Goal: Transaction & Acquisition: Book appointment/travel/reservation

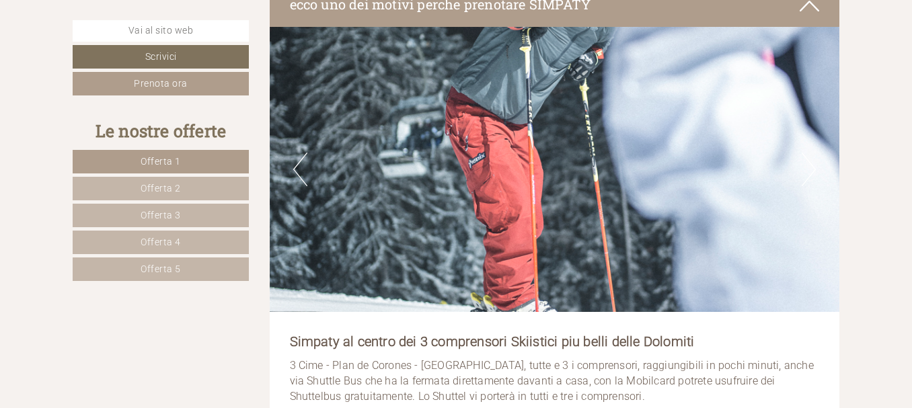
scroll to position [744, 0]
click at [159, 274] on span "Offerta 5" at bounding box center [161, 269] width 40 height 11
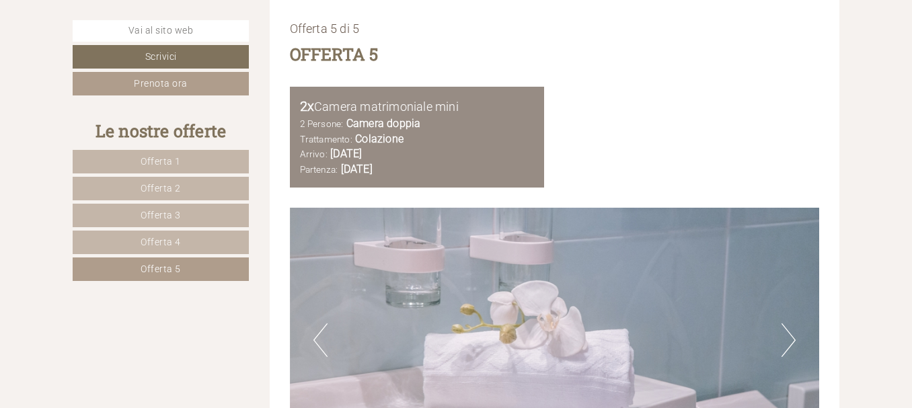
scroll to position [1823, 0]
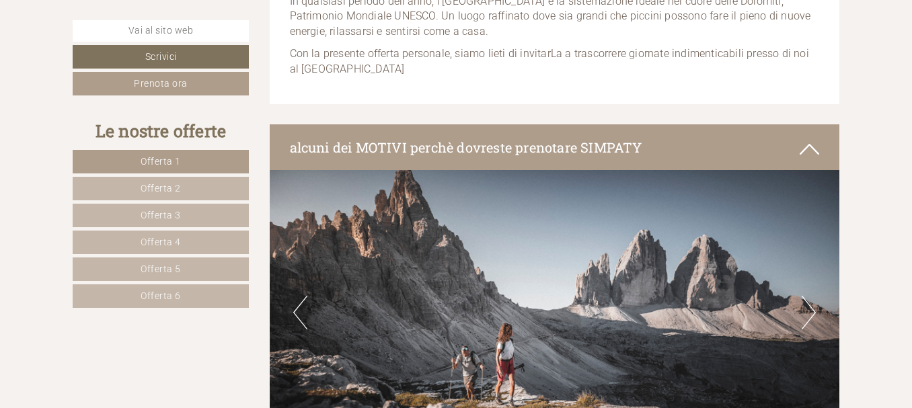
scroll to position [602, 0]
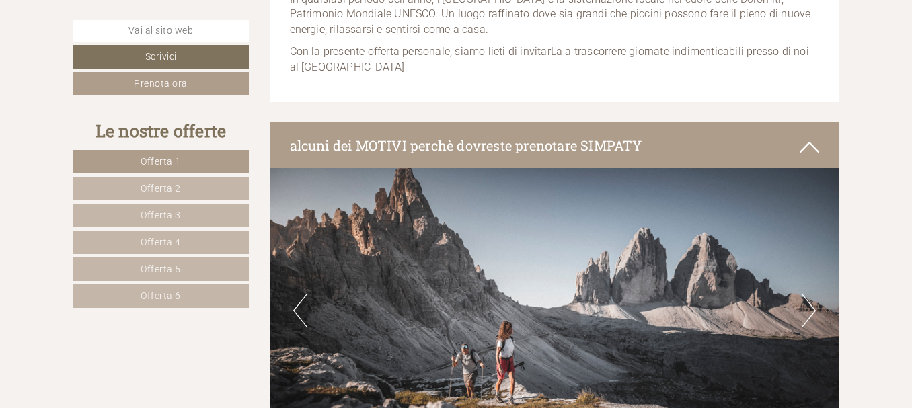
click at [151, 294] on span "Offerta 6" at bounding box center [161, 295] width 40 height 11
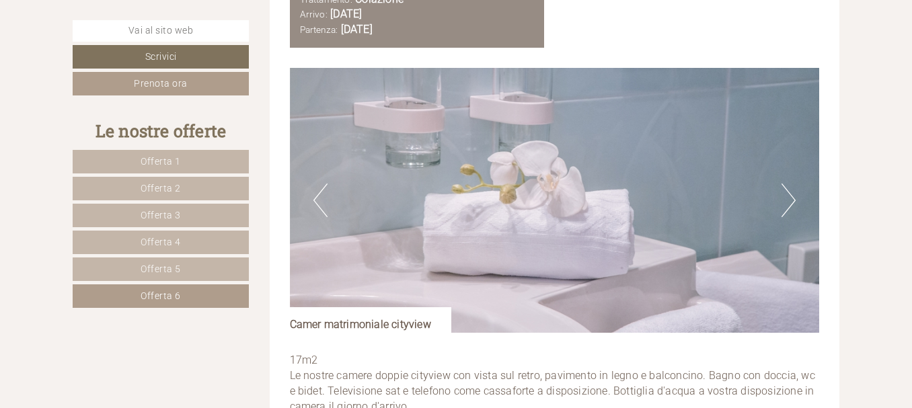
scroll to position [1599, 0]
click at [787, 200] on button "Next" at bounding box center [788, 201] width 14 height 34
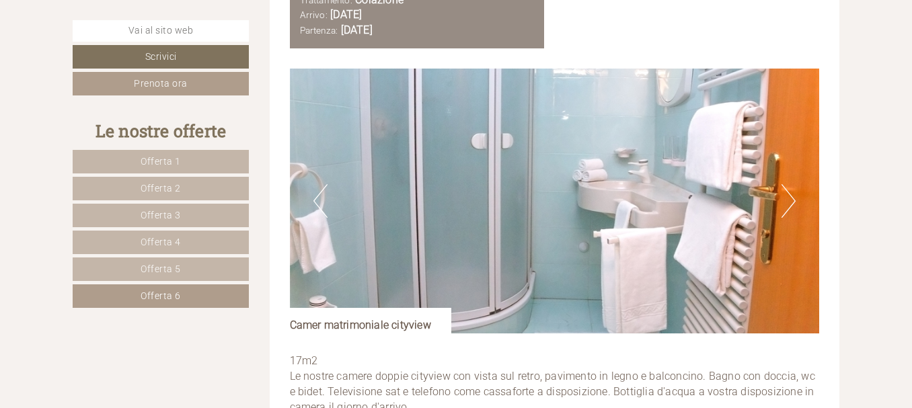
click at [787, 200] on button "Next" at bounding box center [788, 201] width 14 height 34
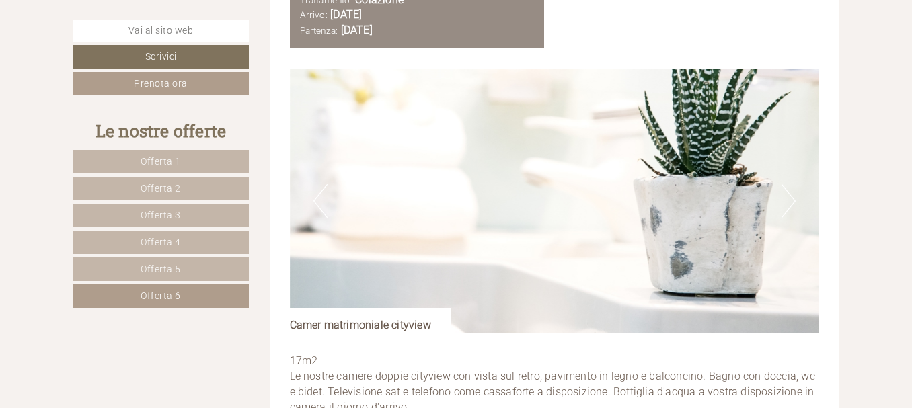
click at [787, 200] on button "Next" at bounding box center [788, 201] width 14 height 34
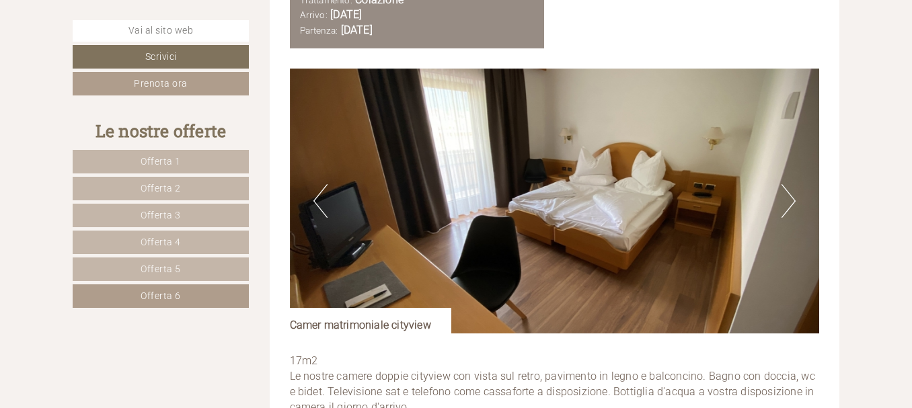
click at [787, 200] on button "Next" at bounding box center [788, 201] width 14 height 34
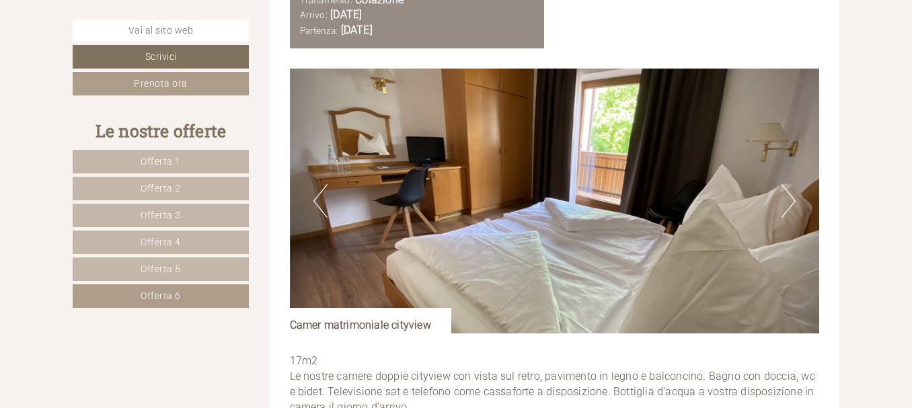
click at [787, 200] on button "Next" at bounding box center [788, 201] width 14 height 34
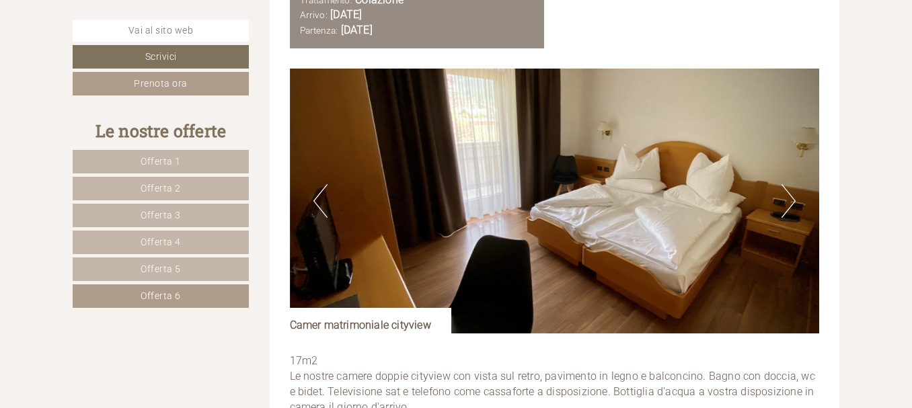
click at [787, 200] on button "Next" at bounding box center [788, 201] width 14 height 34
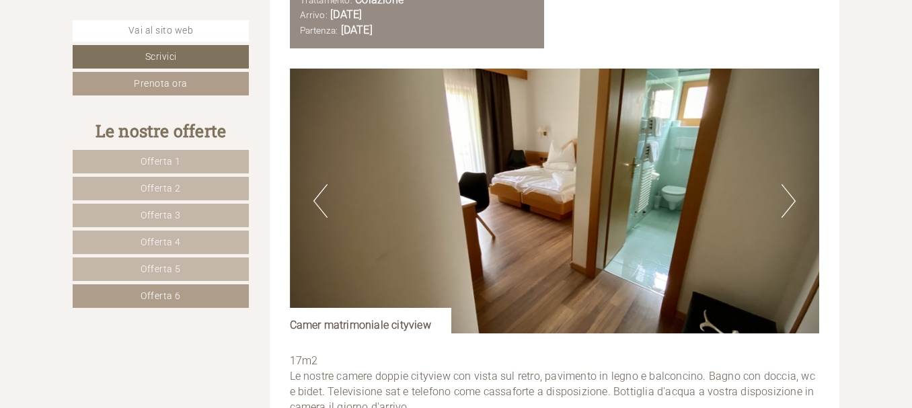
click at [787, 200] on button "Next" at bounding box center [788, 201] width 14 height 34
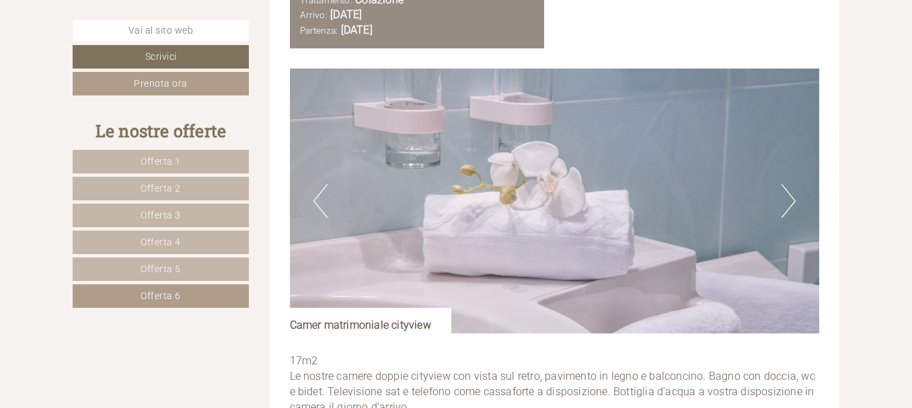
click at [787, 200] on button "Next" at bounding box center [788, 201] width 14 height 34
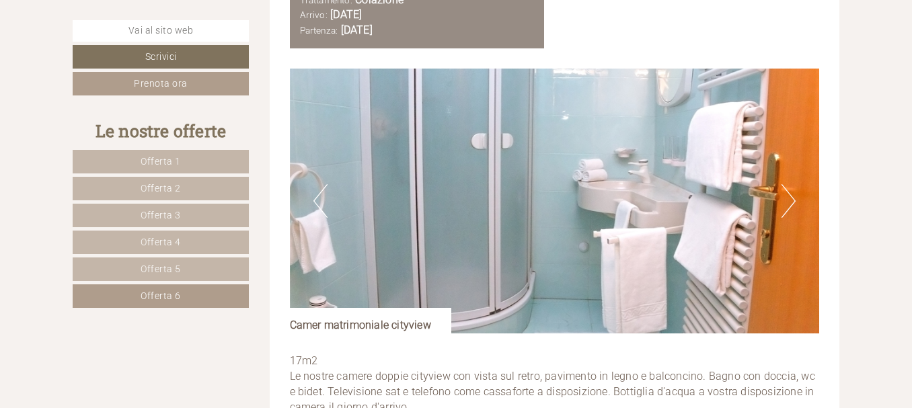
click at [787, 200] on button "Next" at bounding box center [788, 201] width 14 height 34
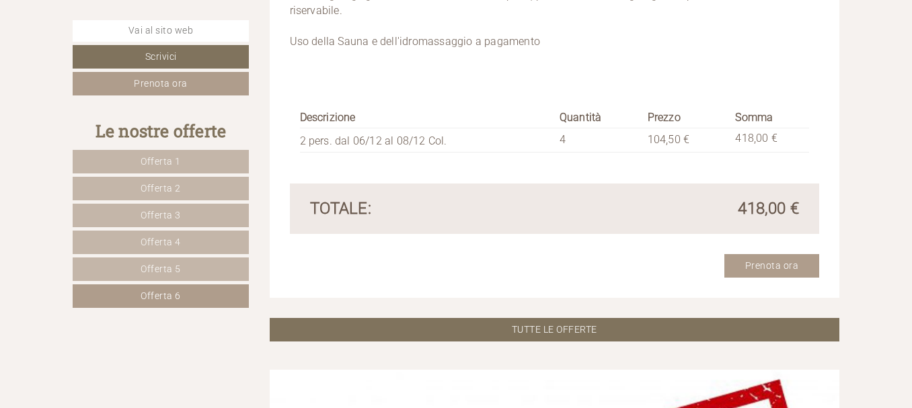
scroll to position [2148, 0]
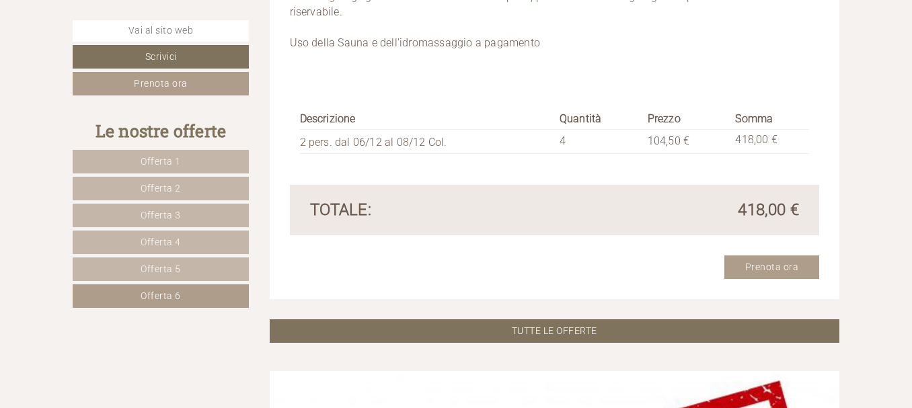
click at [170, 272] on span "Offerta 5" at bounding box center [161, 269] width 40 height 11
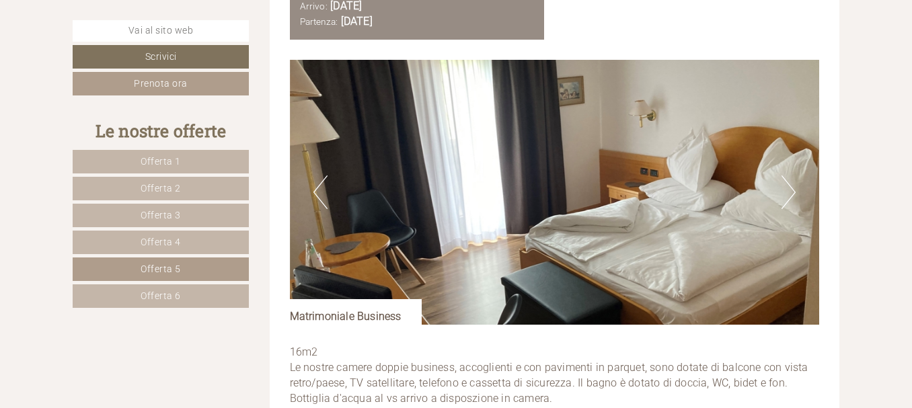
scroll to position [1607, 0]
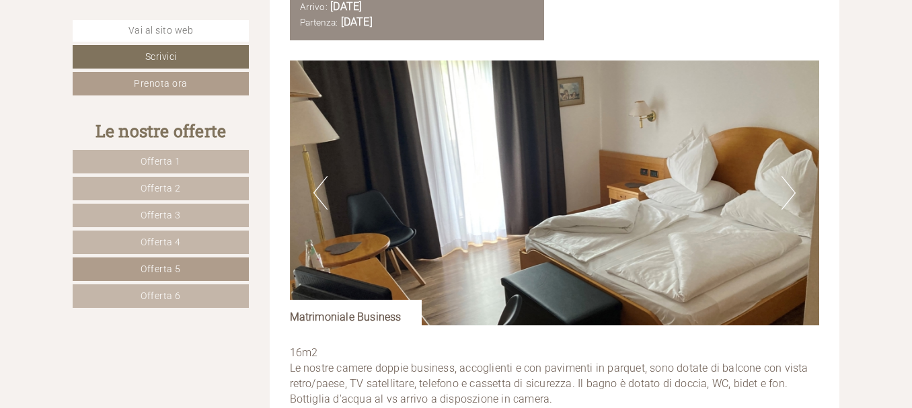
click at [795, 190] on button "Next" at bounding box center [788, 193] width 14 height 34
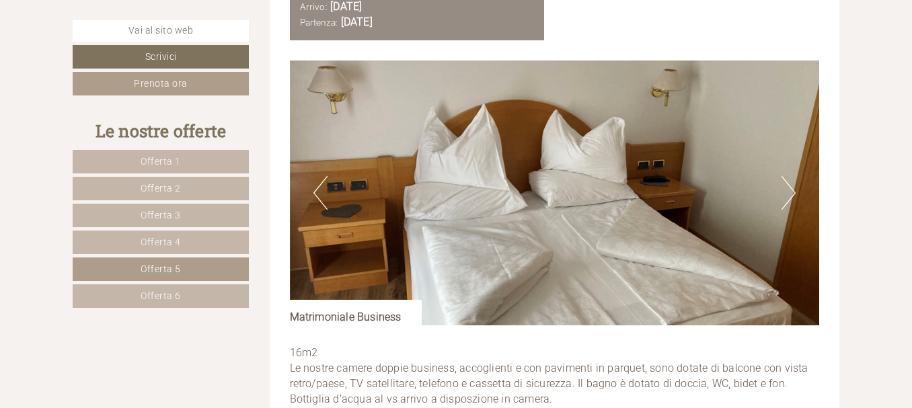
click at [795, 190] on button "Next" at bounding box center [788, 193] width 14 height 34
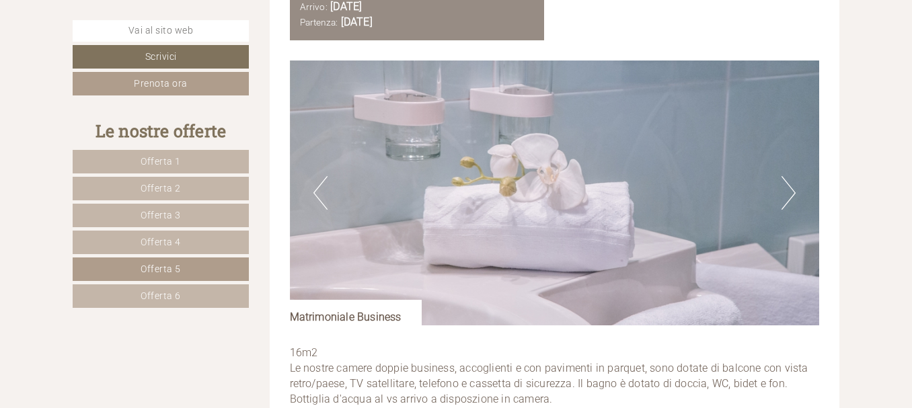
click at [795, 190] on button "Next" at bounding box center [788, 193] width 14 height 34
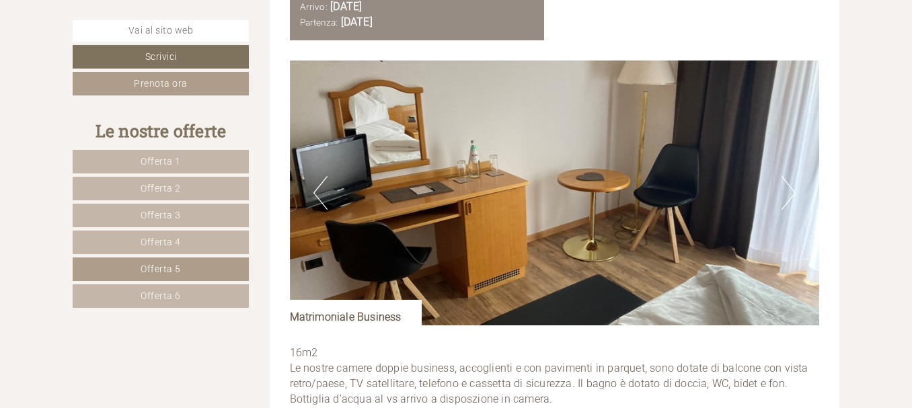
click at [795, 190] on button "Next" at bounding box center [788, 193] width 14 height 34
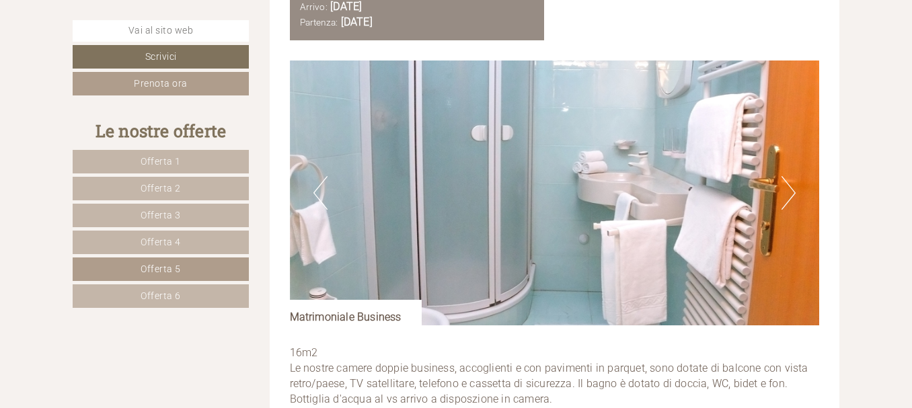
click at [795, 190] on button "Next" at bounding box center [788, 193] width 14 height 34
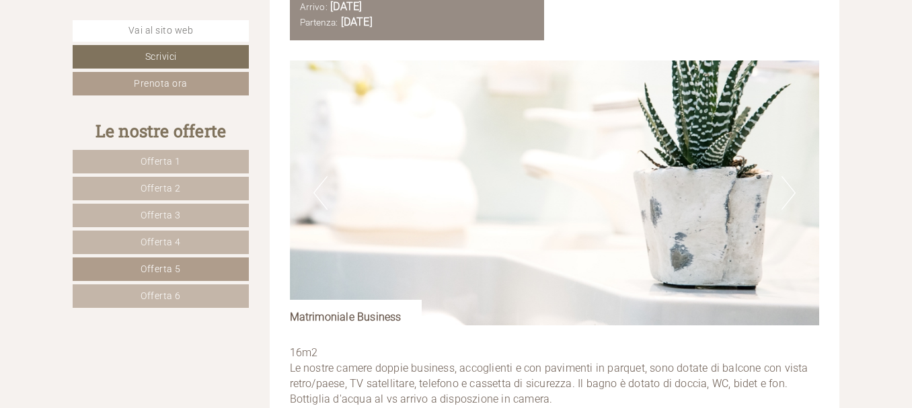
click at [795, 190] on button "Next" at bounding box center [788, 193] width 14 height 34
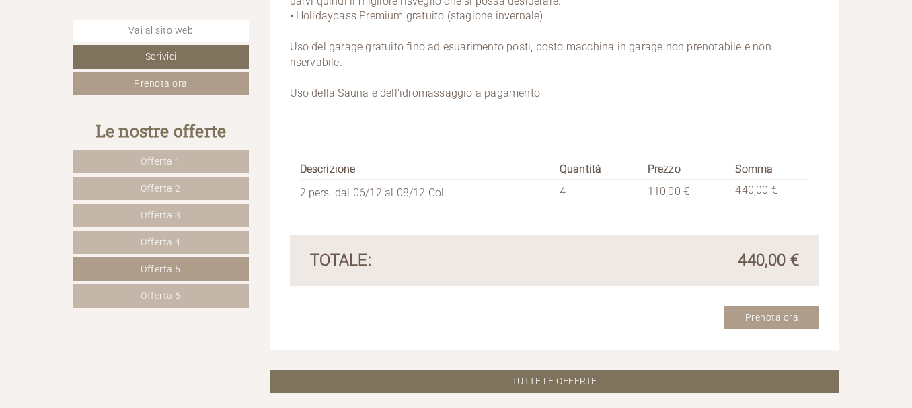
scroll to position [2098, 0]
click at [161, 292] on span "Offerta 6" at bounding box center [161, 295] width 40 height 11
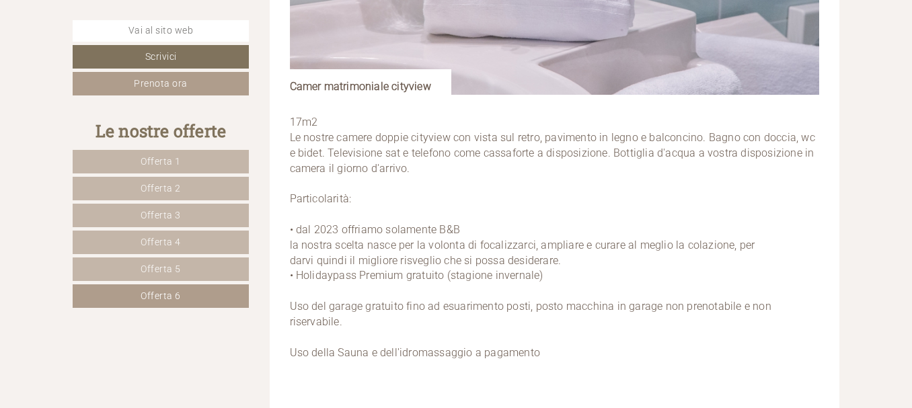
scroll to position [1837, 0]
click at [178, 243] on span "Offerta 4" at bounding box center [161, 242] width 40 height 11
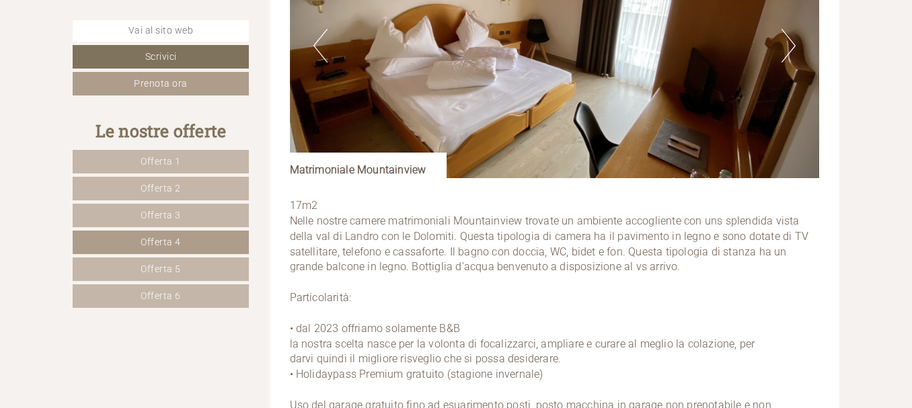
scroll to position [1754, 0]
click at [159, 157] on span "Offerta 1" at bounding box center [161, 161] width 40 height 11
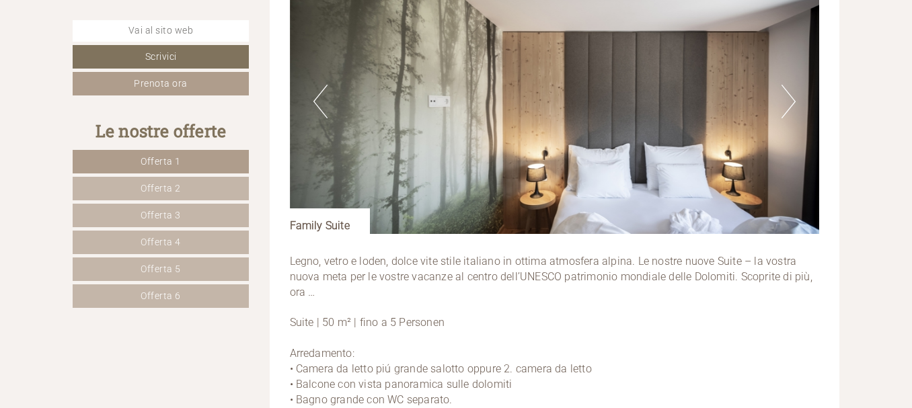
scroll to position [1688, 0]
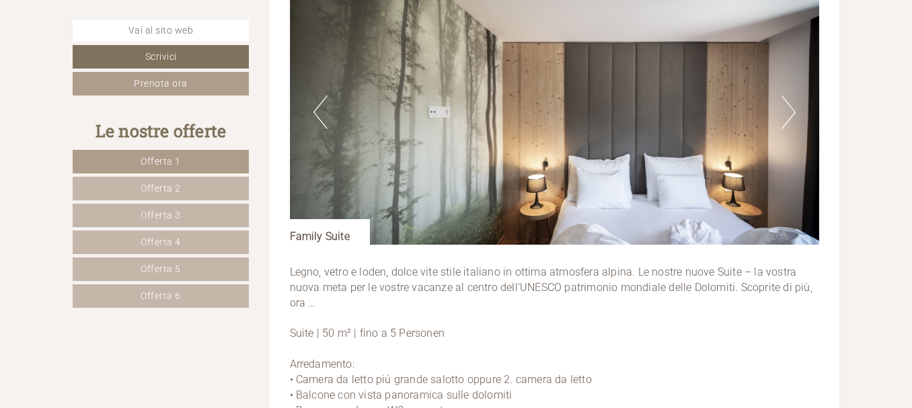
click at [791, 110] on button "Next" at bounding box center [788, 112] width 14 height 34
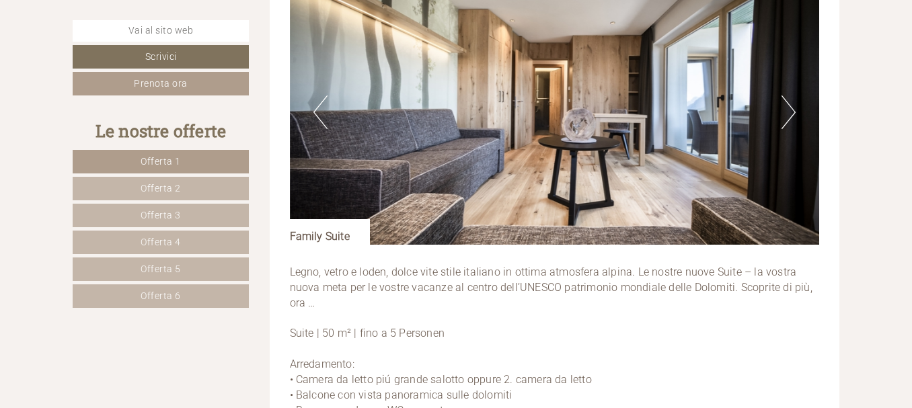
click at [791, 110] on button "Next" at bounding box center [788, 112] width 14 height 34
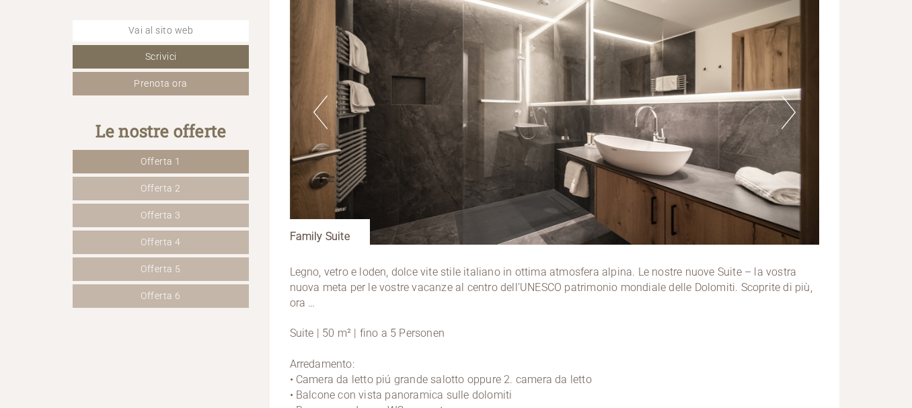
click at [791, 110] on button "Next" at bounding box center [788, 112] width 14 height 34
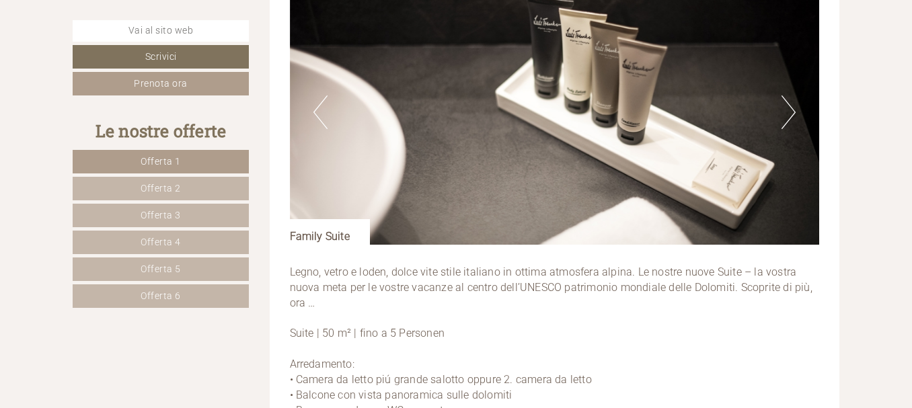
click at [791, 110] on button "Next" at bounding box center [788, 112] width 14 height 34
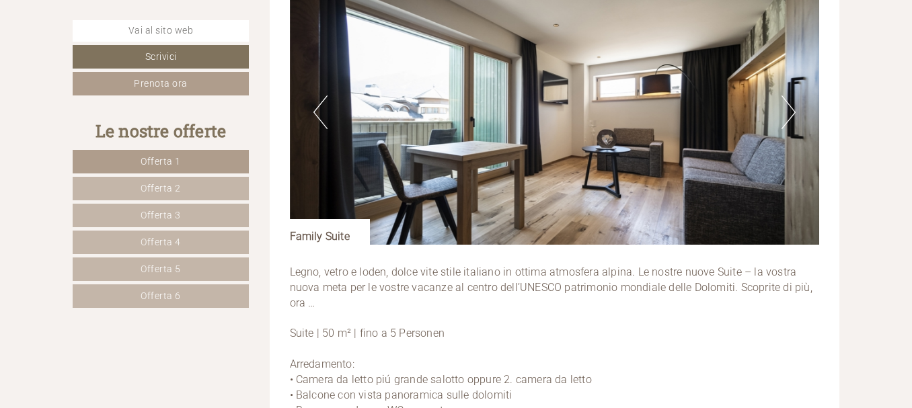
click at [791, 110] on button "Next" at bounding box center [788, 112] width 14 height 34
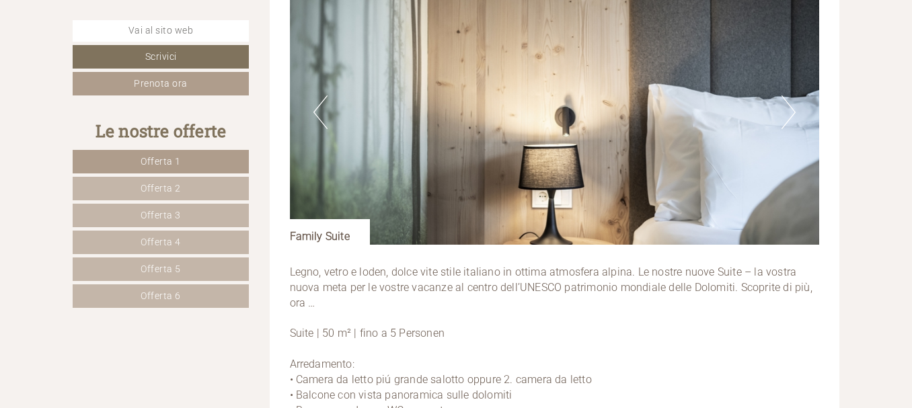
click at [159, 185] on span "Offerta 2" at bounding box center [161, 188] width 40 height 11
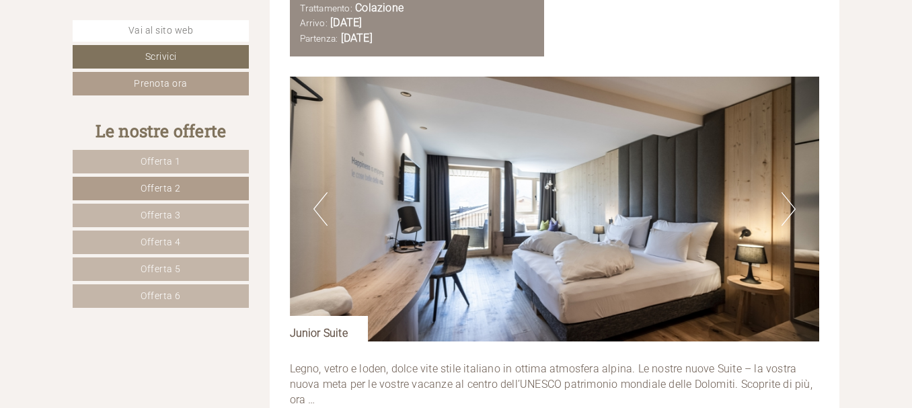
scroll to position [1593, 0]
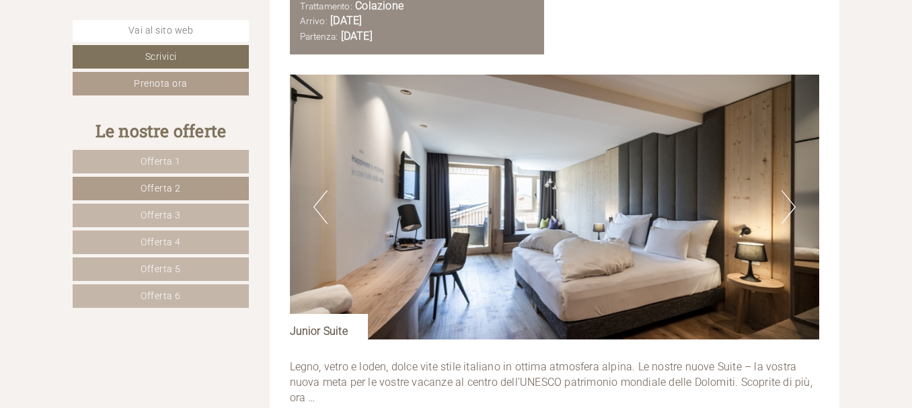
click at [789, 203] on button "Next" at bounding box center [788, 207] width 14 height 34
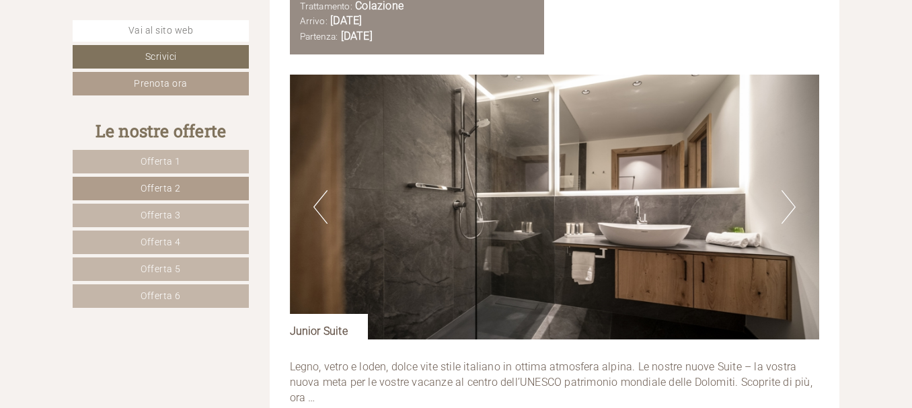
click at [789, 203] on button "Next" at bounding box center [788, 207] width 14 height 34
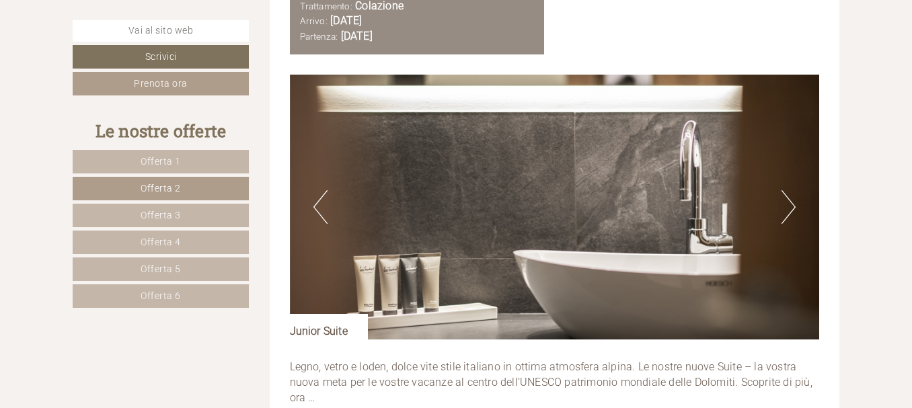
click at [789, 203] on button "Next" at bounding box center [788, 207] width 14 height 34
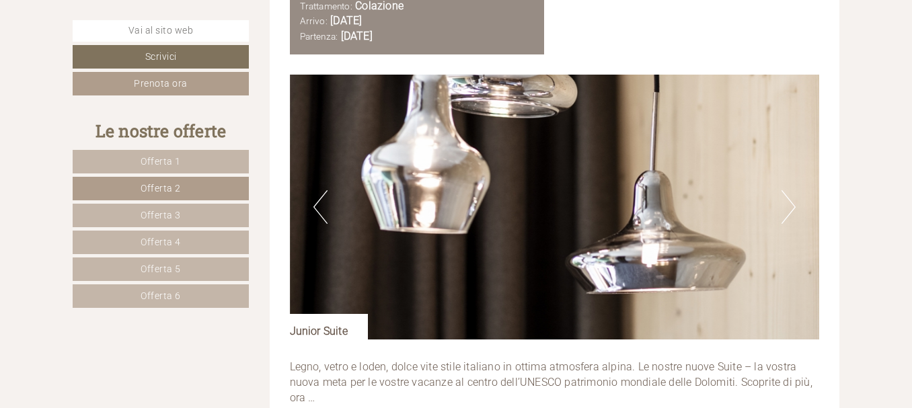
click at [789, 203] on button "Next" at bounding box center [788, 207] width 14 height 34
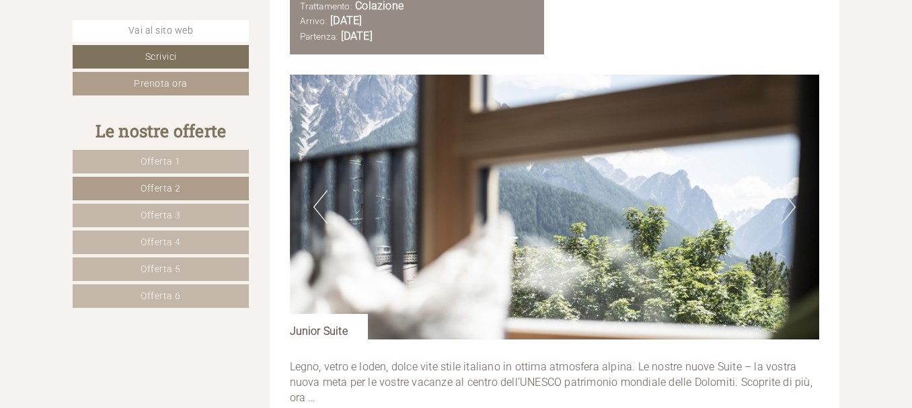
click at [789, 203] on button "Next" at bounding box center [788, 207] width 14 height 34
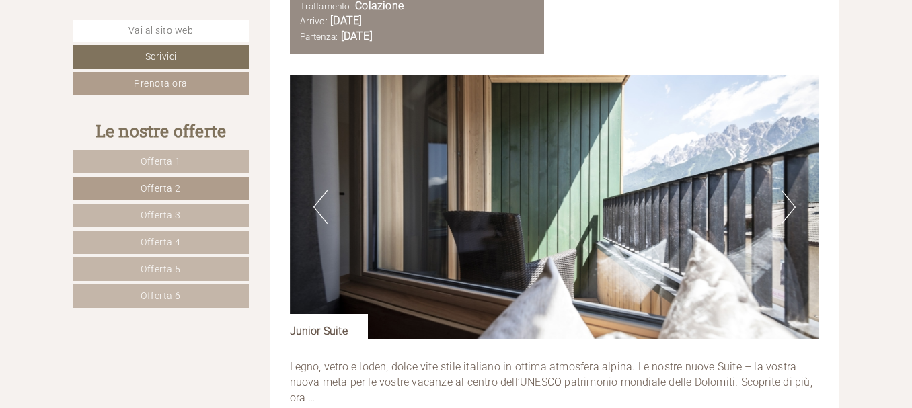
click at [789, 203] on button "Next" at bounding box center [788, 207] width 14 height 34
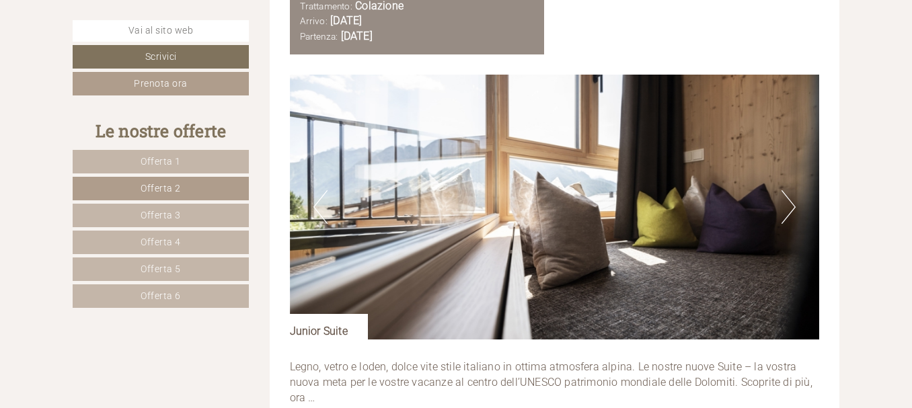
click at [789, 203] on button "Next" at bounding box center [788, 207] width 14 height 34
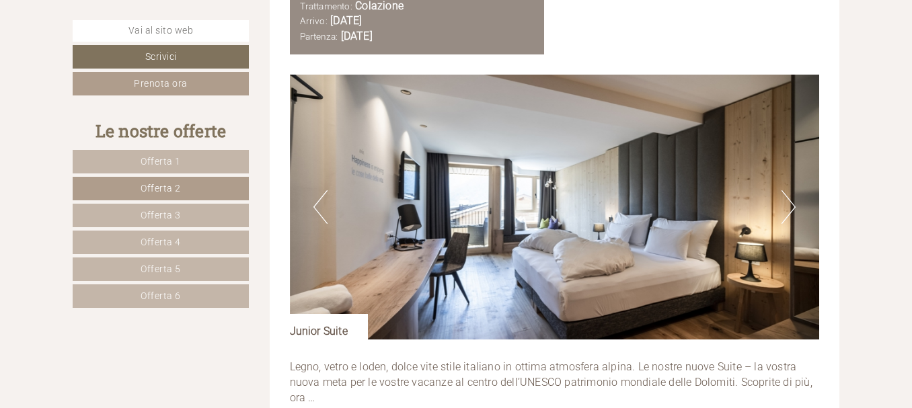
click at [789, 203] on button "Next" at bounding box center [788, 207] width 14 height 34
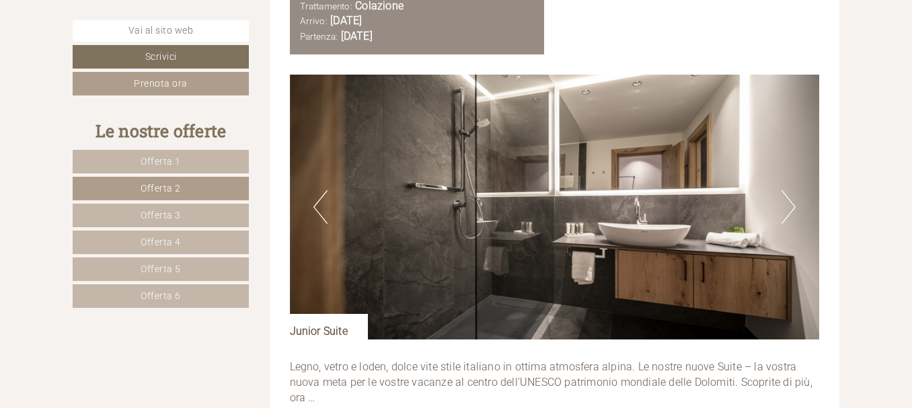
click at [174, 211] on span "Offerta 3" at bounding box center [161, 215] width 40 height 11
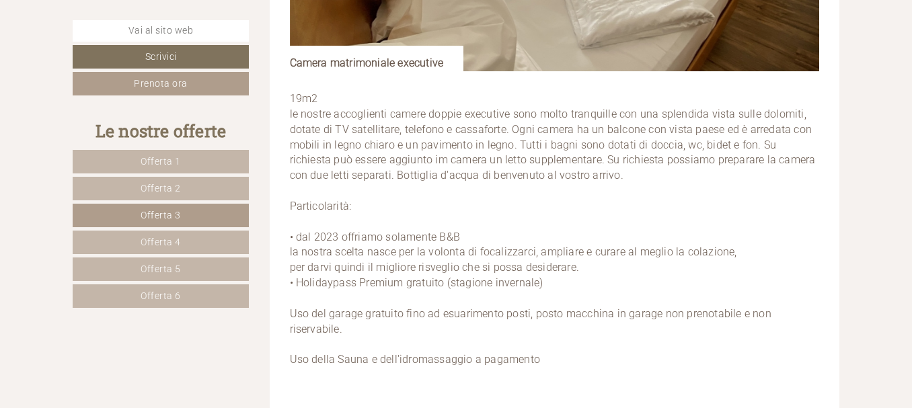
scroll to position [1862, 0]
click at [173, 241] on span "Offerta 4" at bounding box center [161, 242] width 40 height 11
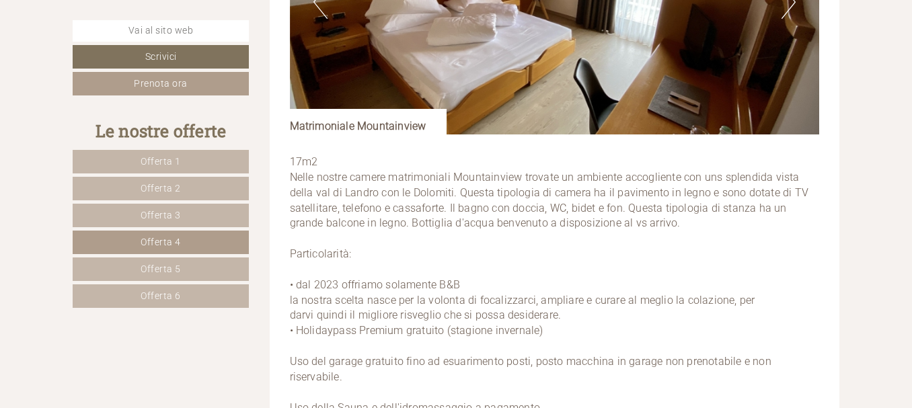
scroll to position [1796, 0]
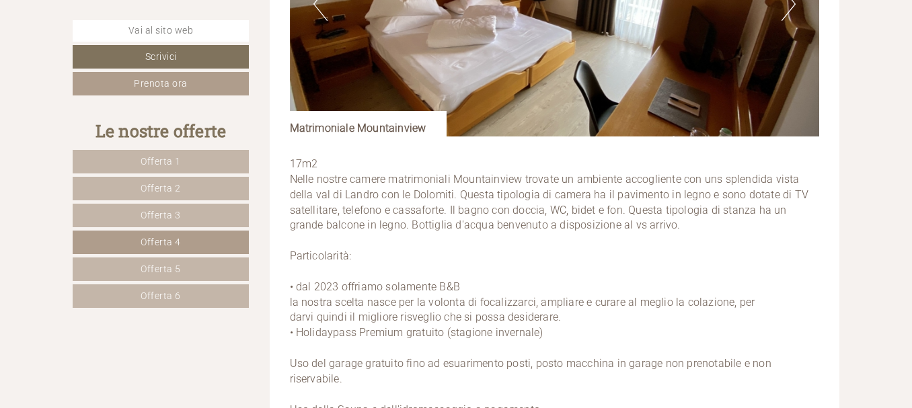
click at [161, 267] on span "Offerta 5" at bounding box center [161, 269] width 40 height 11
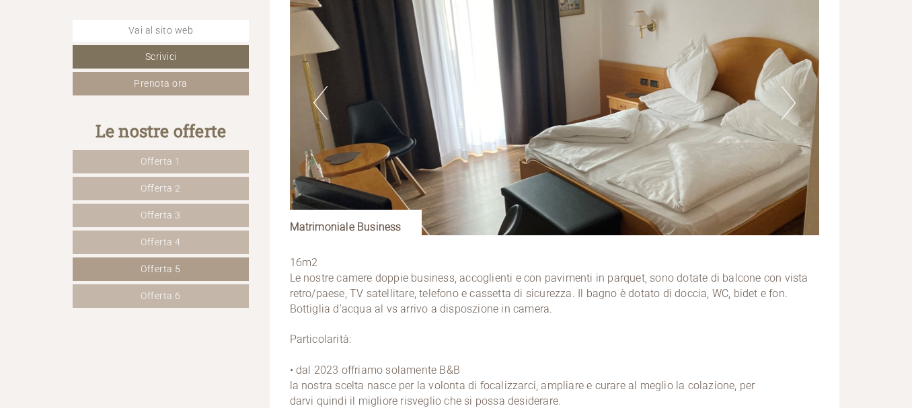
scroll to position [1720, 0]
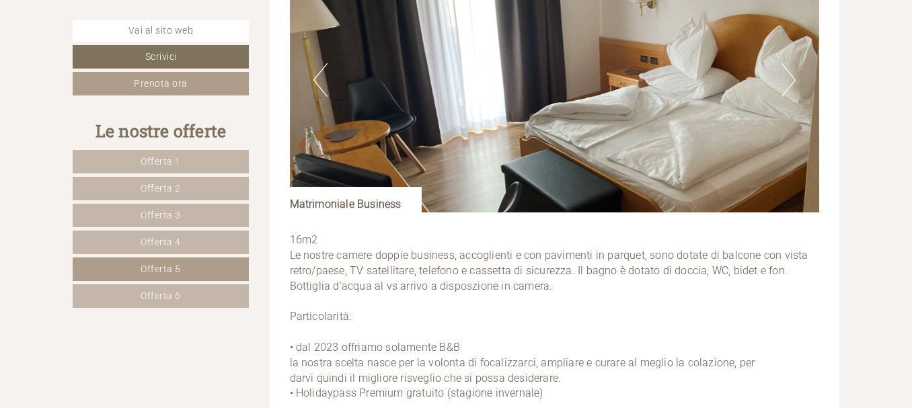
click at [196, 236] on link "Offerta 4" at bounding box center [161, 243] width 176 height 24
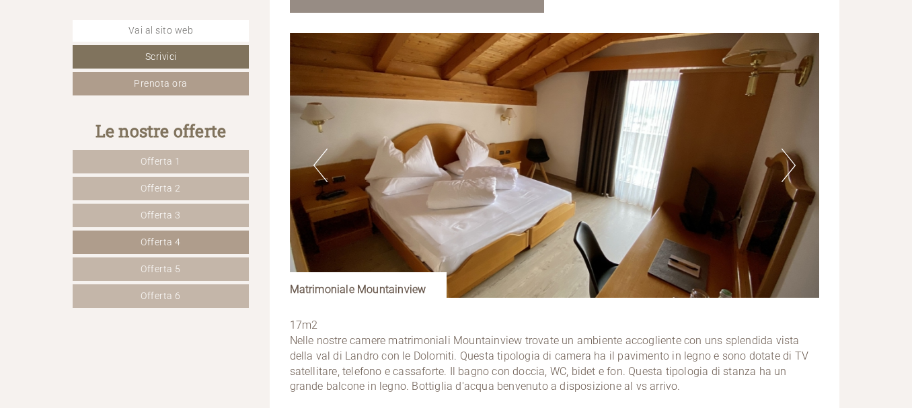
scroll to position [1638, 0]
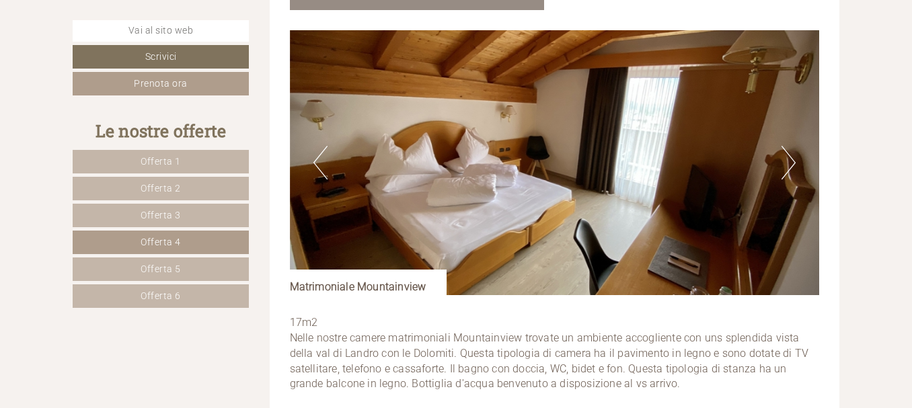
click at [175, 214] on span "Offerta 3" at bounding box center [161, 215] width 40 height 11
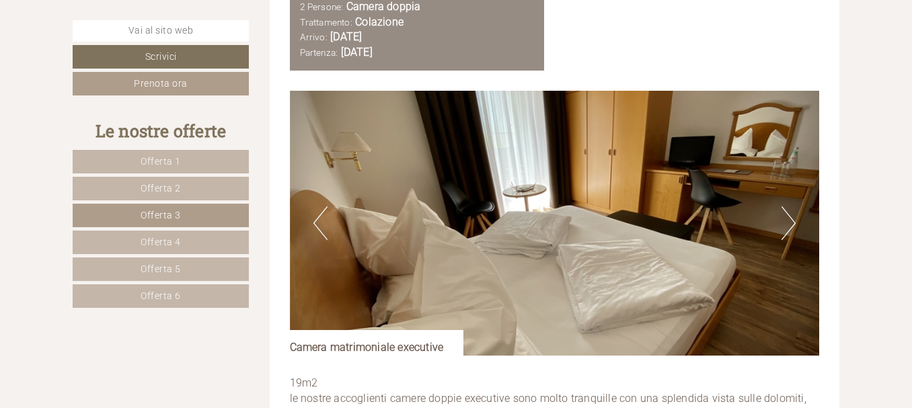
scroll to position [1577, 0]
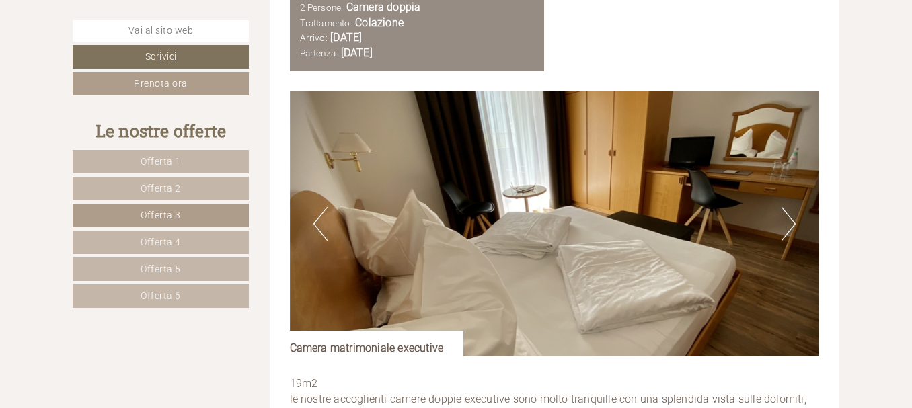
click at [197, 190] on link "Offerta 2" at bounding box center [161, 189] width 176 height 24
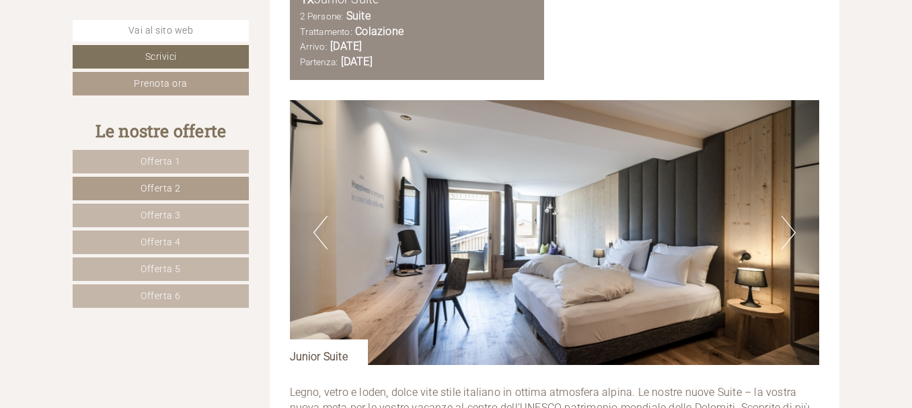
scroll to position [1550, 0]
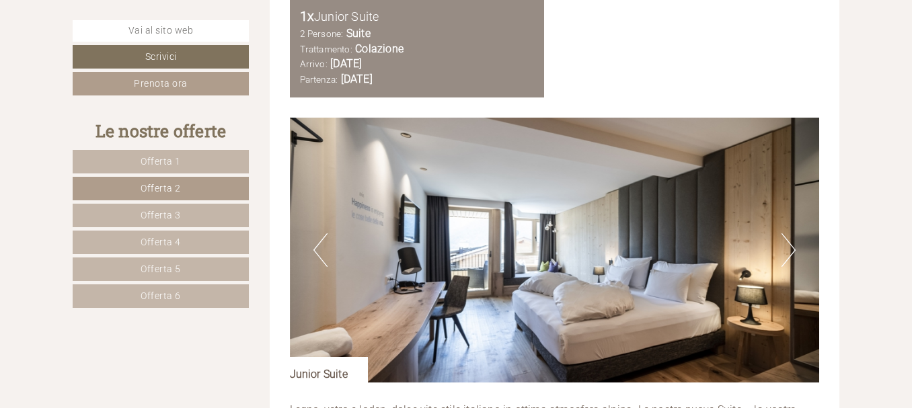
click at [153, 268] on span "Offerta 5" at bounding box center [161, 269] width 40 height 11
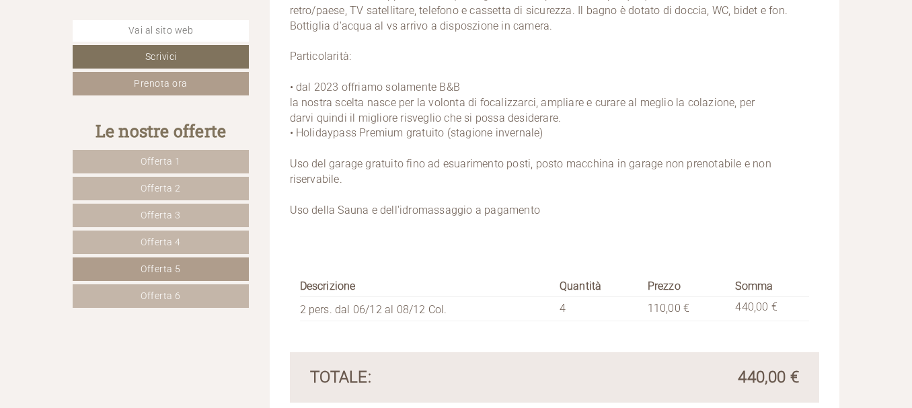
scroll to position [1982, 0]
click at [164, 292] on span "Offerta 6" at bounding box center [161, 295] width 40 height 11
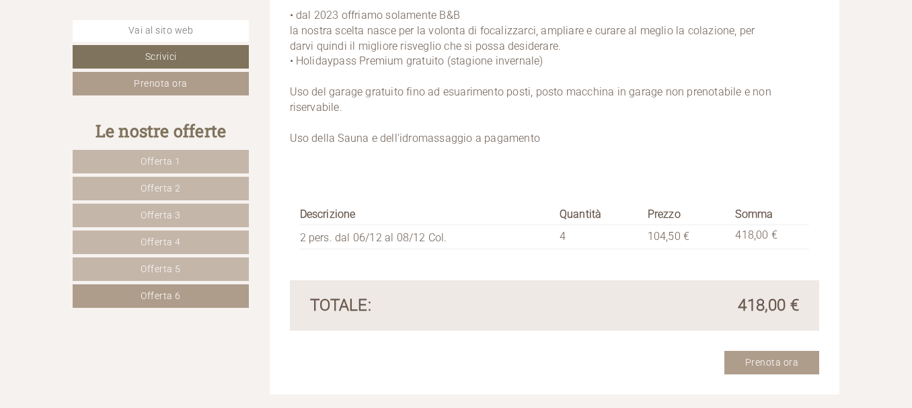
scroll to position [2053, 0]
click at [167, 272] on span "Offerta 5" at bounding box center [161, 269] width 40 height 11
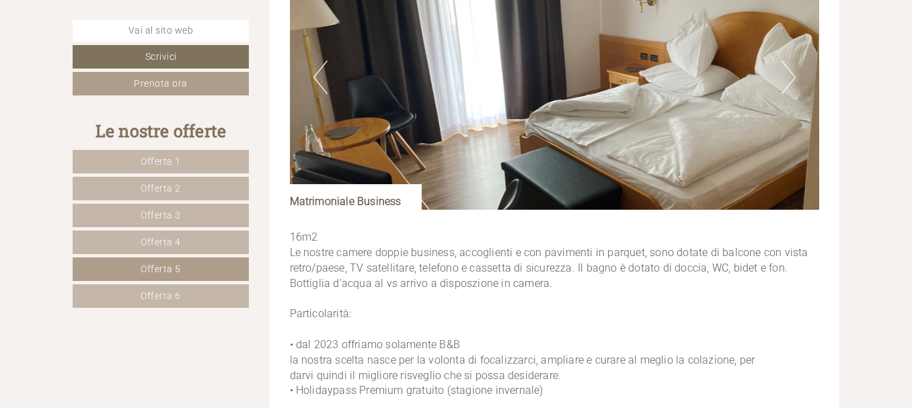
scroll to position [1722, 0]
click at [216, 291] on link "Offerta 6" at bounding box center [161, 296] width 176 height 24
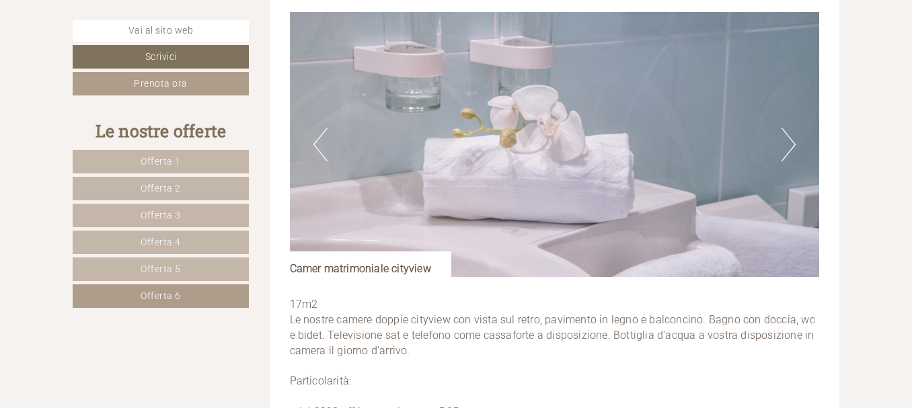
scroll to position [1658, 0]
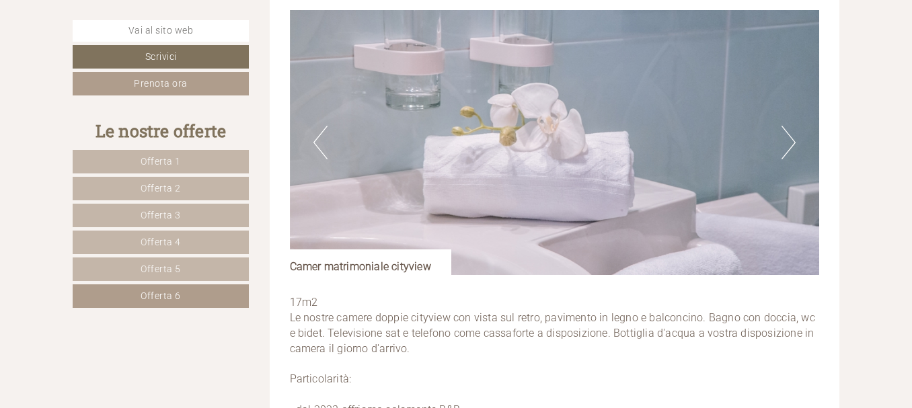
click at [791, 145] on button "Next" at bounding box center [788, 143] width 14 height 34
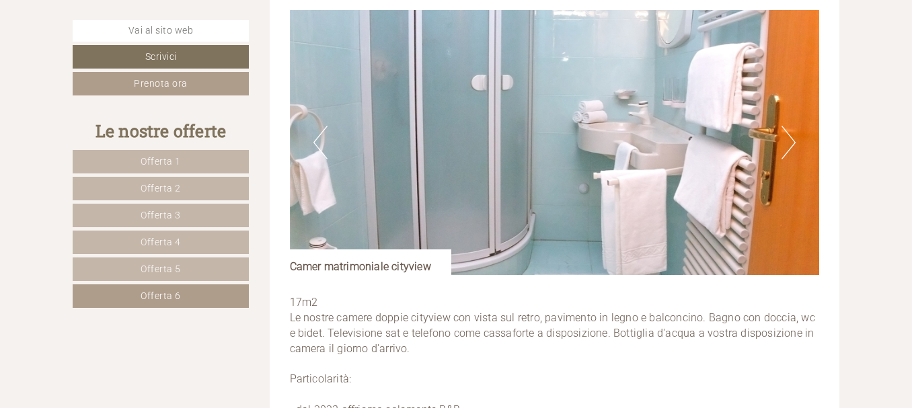
click at [791, 145] on button "Next" at bounding box center [788, 143] width 14 height 34
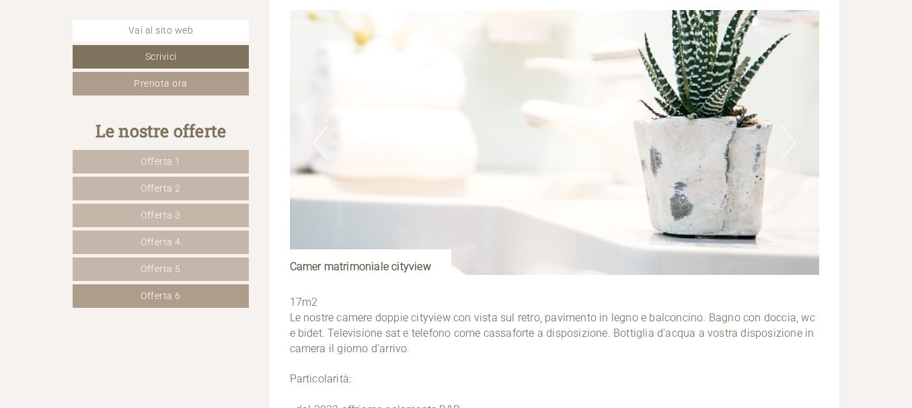
click at [791, 145] on button "Next" at bounding box center [788, 143] width 14 height 34
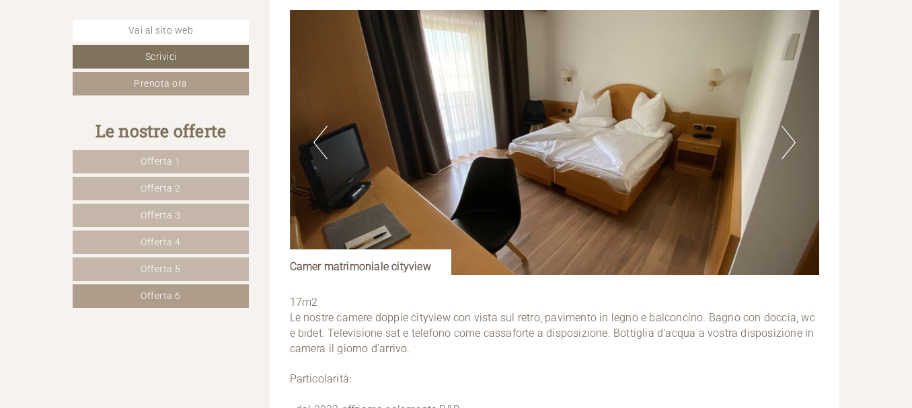
click at [791, 145] on button "Next" at bounding box center [788, 143] width 14 height 34
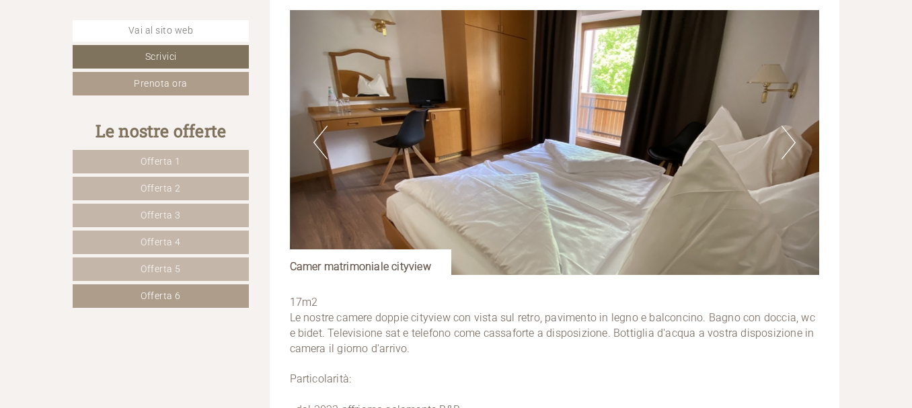
click at [791, 145] on button "Next" at bounding box center [788, 143] width 14 height 34
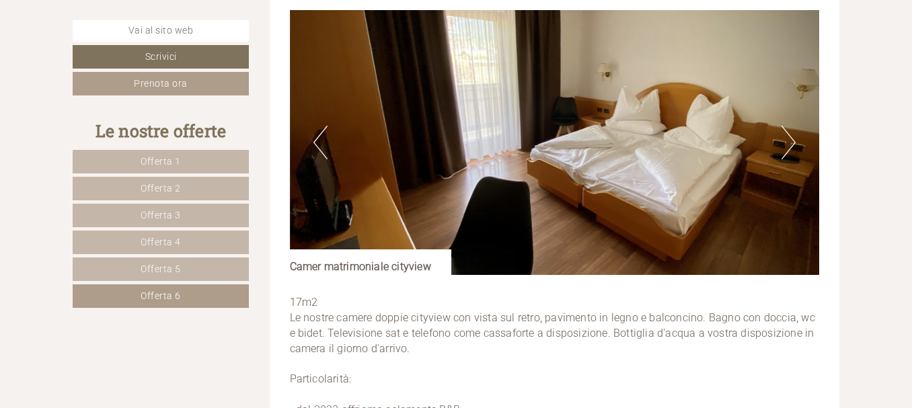
click at [791, 145] on button "Next" at bounding box center [788, 143] width 14 height 34
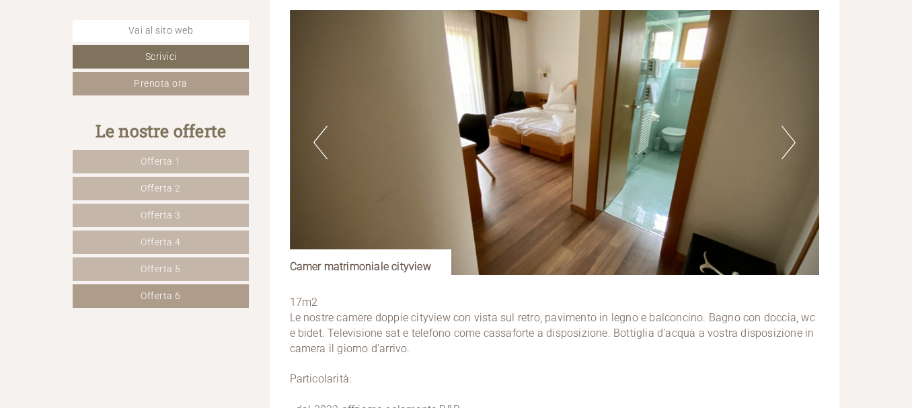
click at [791, 145] on button "Next" at bounding box center [788, 143] width 14 height 34
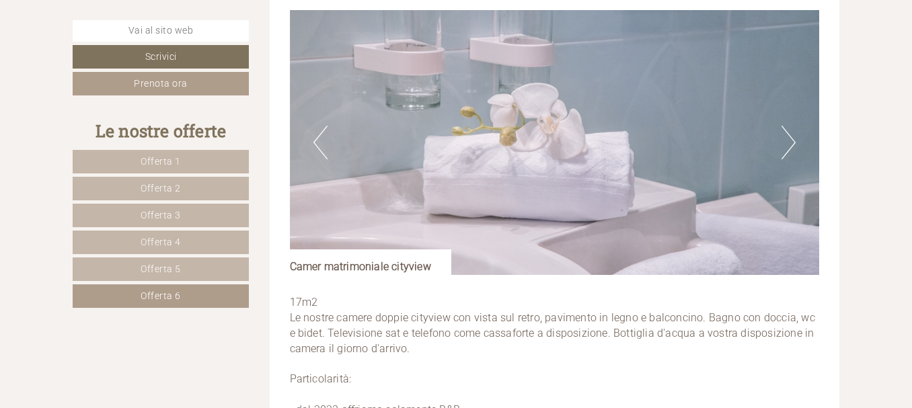
click at [791, 145] on button "Next" at bounding box center [788, 143] width 14 height 34
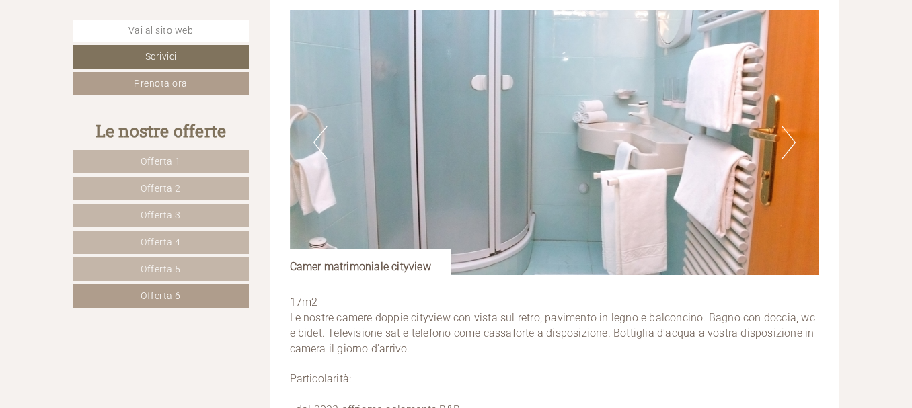
click at [791, 145] on button "Next" at bounding box center [788, 143] width 14 height 34
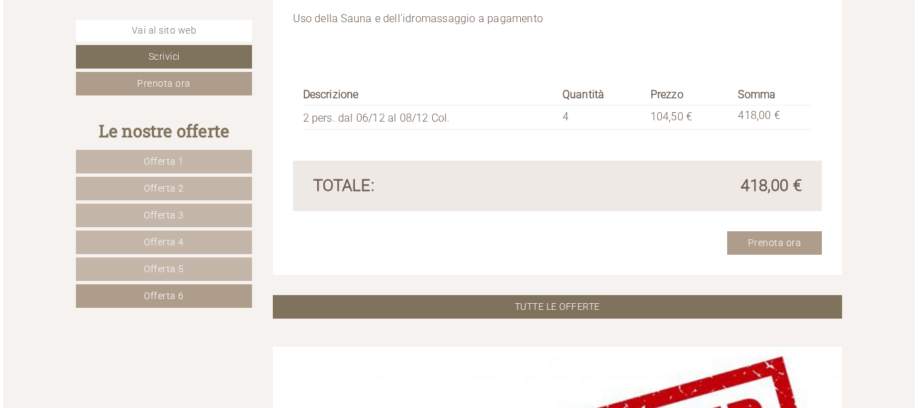
scroll to position [2173, 0]
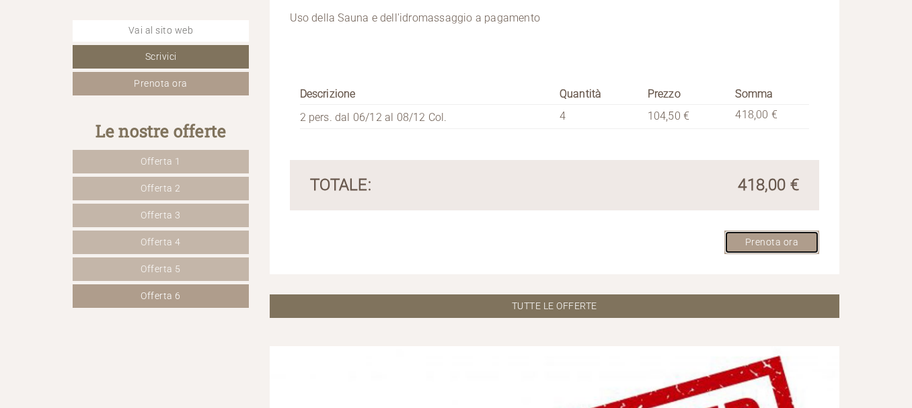
click at [764, 239] on link "Prenota ora" at bounding box center [771, 243] width 95 height 24
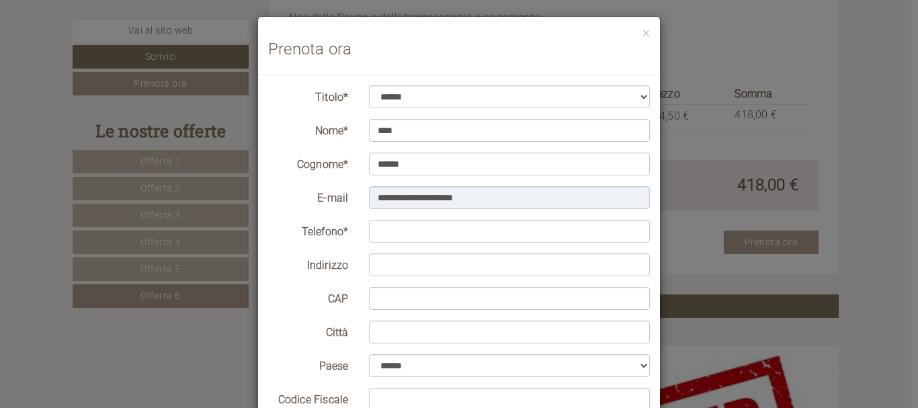
scroll to position [0, 0]
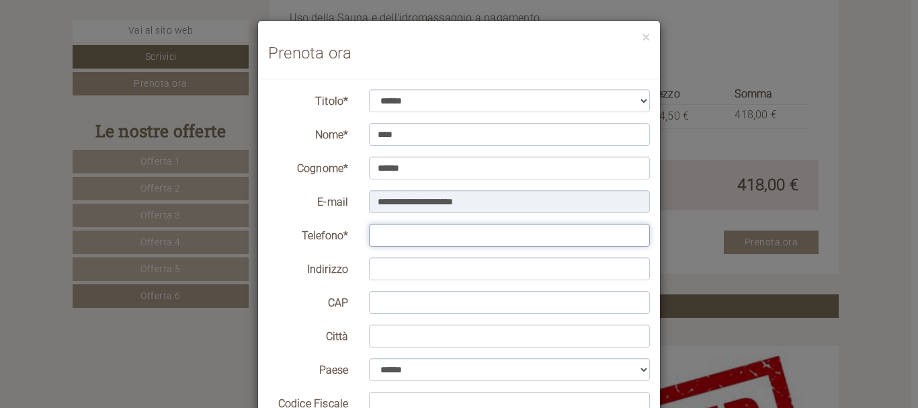
click at [424, 236] on input "Telefono*" at bounding box center [510, 235] width 282 height 23
type input "**********"
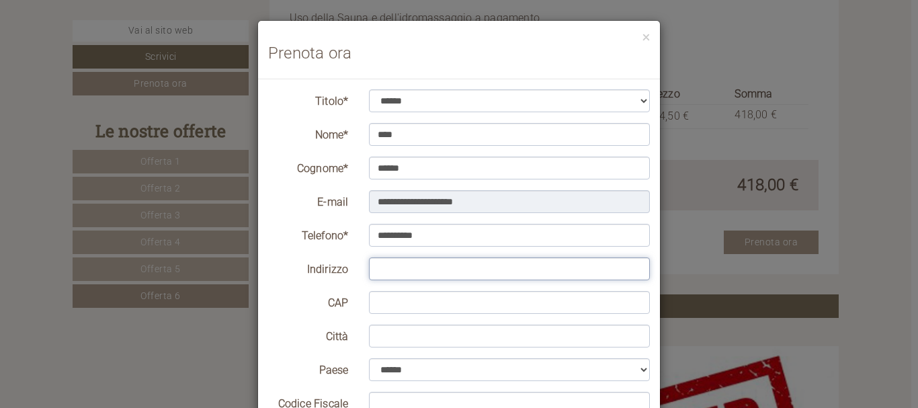
type input "**********"
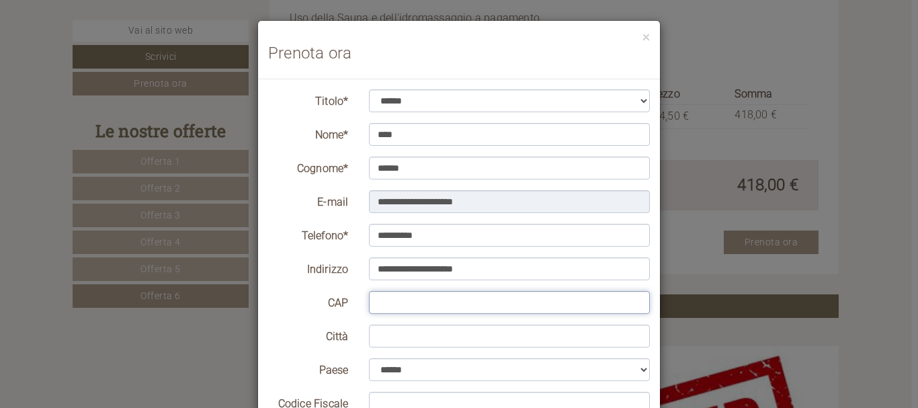
type input "*****"
type input "******"
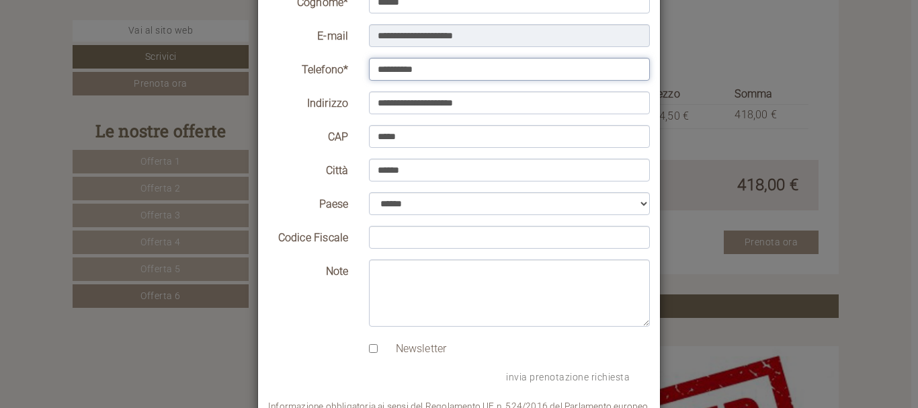
scroll to position [169, 0]
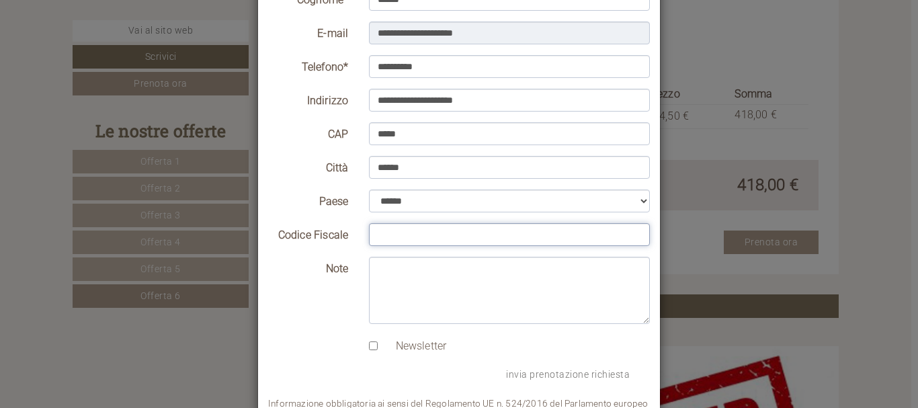
click at [385, 235] on input "Codice Fiscale" at bounding box center [510, 234] width 282 height 23
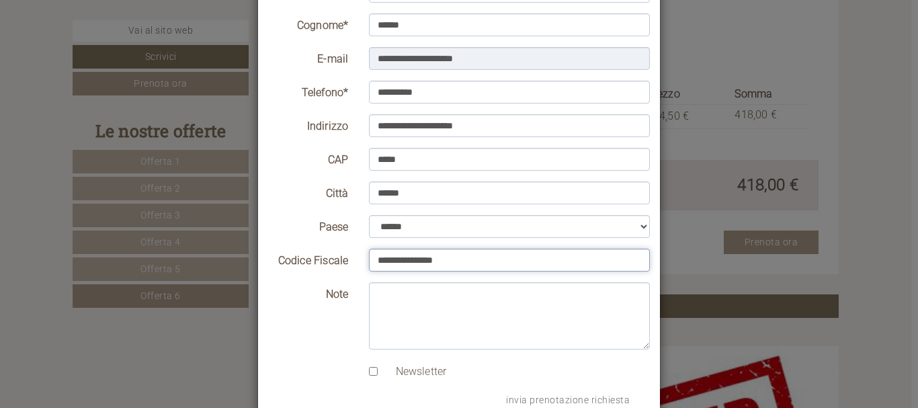
scroll to position [234, 0]
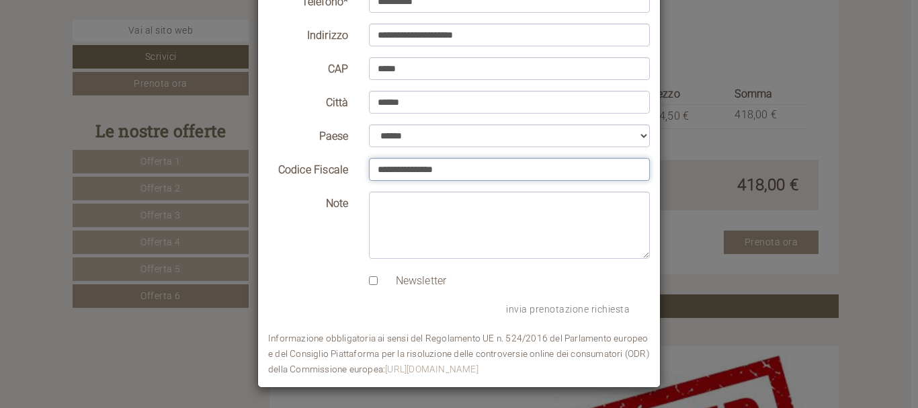
type input "**********"
click at [487, 294] on form "**********" at bounding box center [459, 115] width 382 height 521
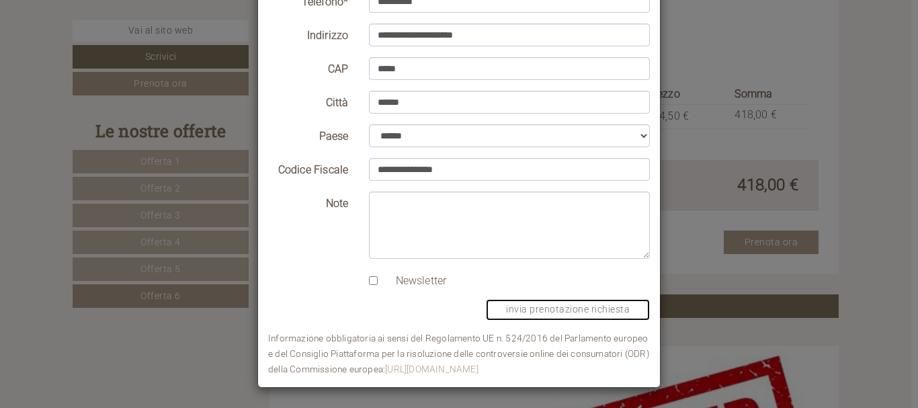
click at [532, 305] on button "invia prenotazione richiesta" at bounding box center [568, 310] width 164 height 22
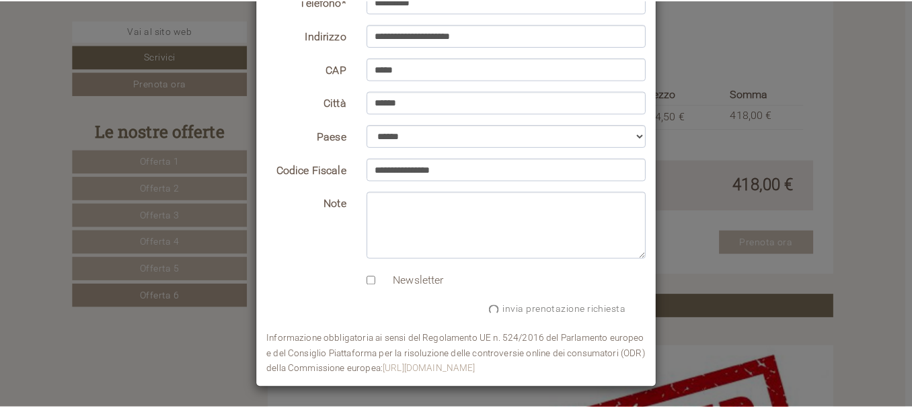
scroll to position [0, 0]
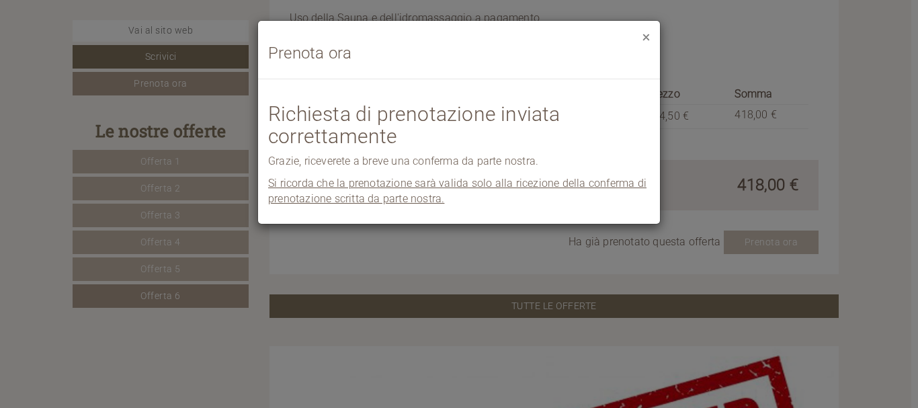
click at [645, 39] on button "×" at bounding box center [646, 37] width 7 height 14
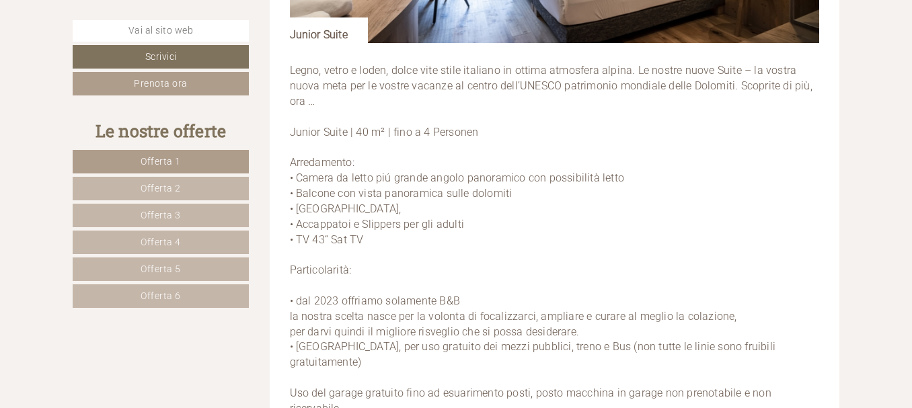
click at [551, 215] on p "Legno, vetro e loden, dolce vite stile italiano in ottima atmosfera alpina. Le …" at bounding box center [555, 255] width 530 height 384
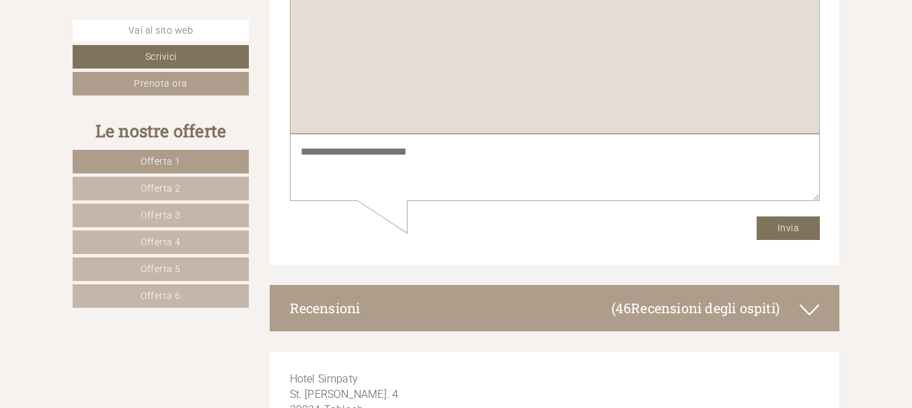
scroll to position [10141, 0]
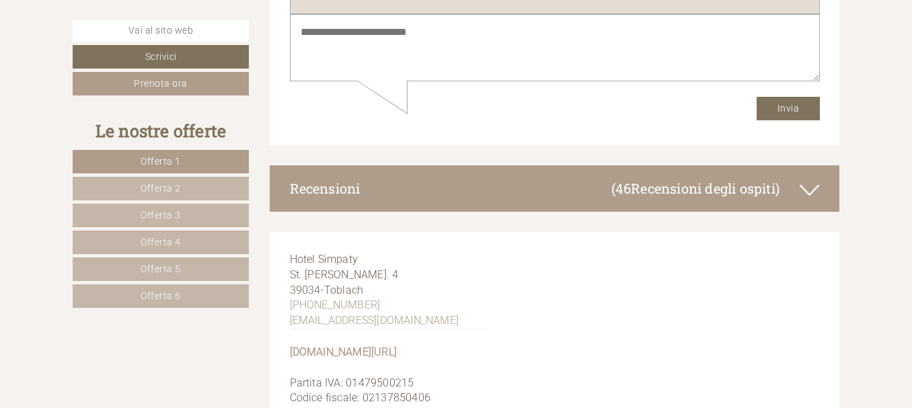
click at [178, 301] on span "Offerta 6" at bounding box center [161, 295] width 40 height 11
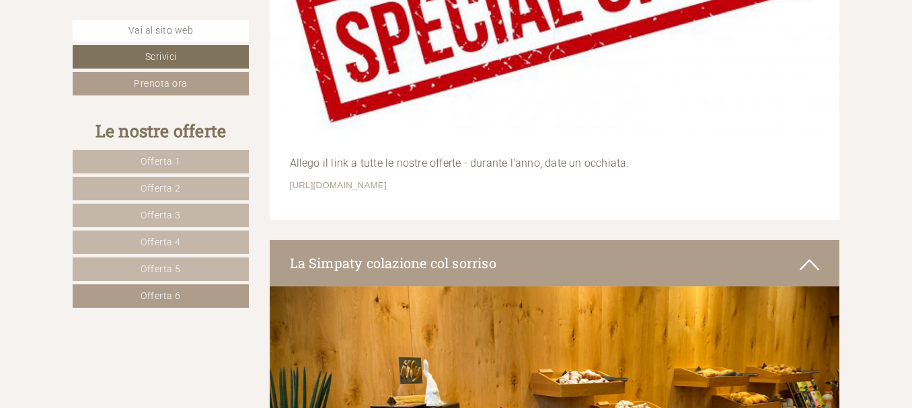
scroll to position [2666, 0]
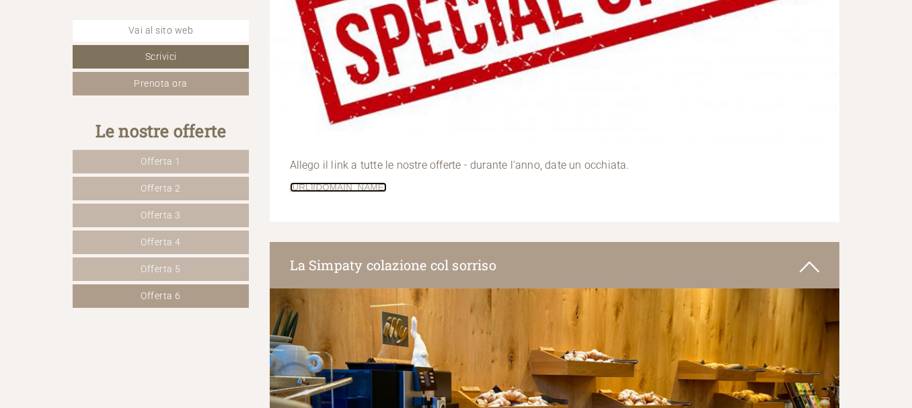
click at [370, 189] on link "[URL][DOMAIN_NAME]" at bounding box center [338, 187] width 97 height 10
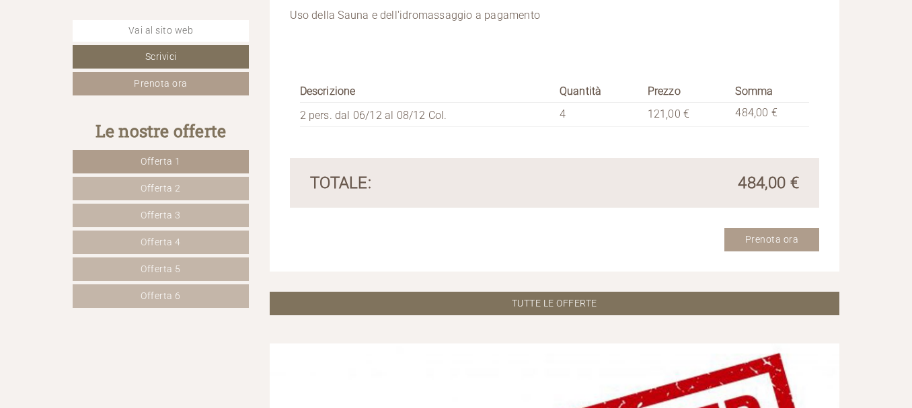
scroll to position [4515, 0]
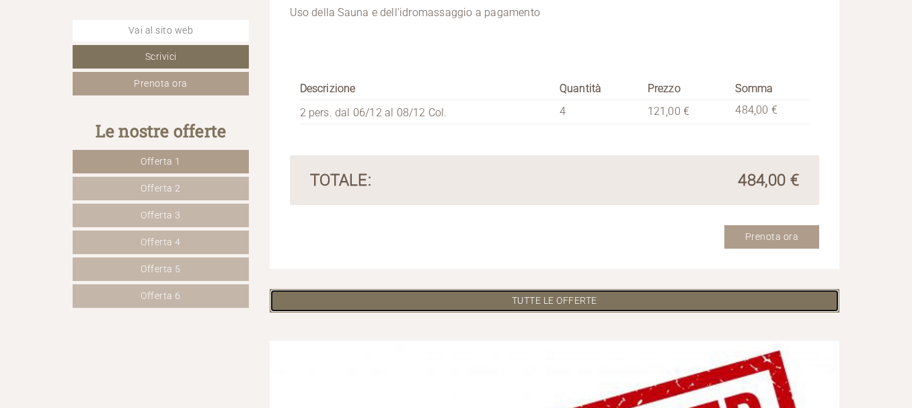
click at [489, 299] on link "TUTTE LE OFFERTE" at bounding box center [555, 301] width 570 height 24
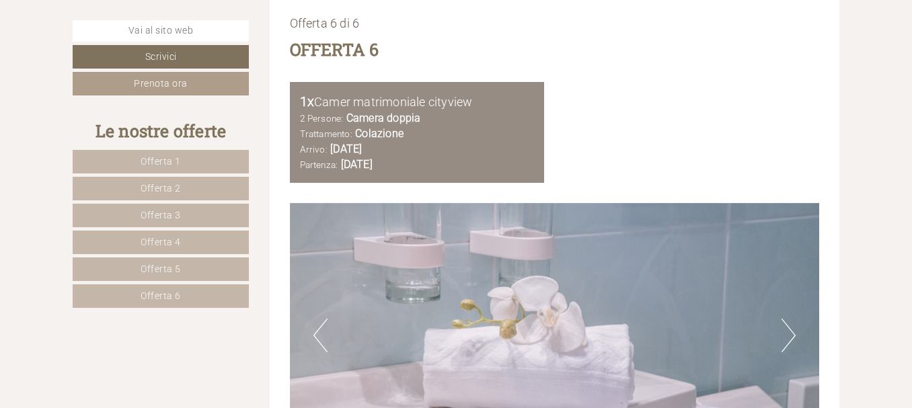
scroll to position [6837, 0]
